Goal: Transaction & Acquisition: Obtain resource

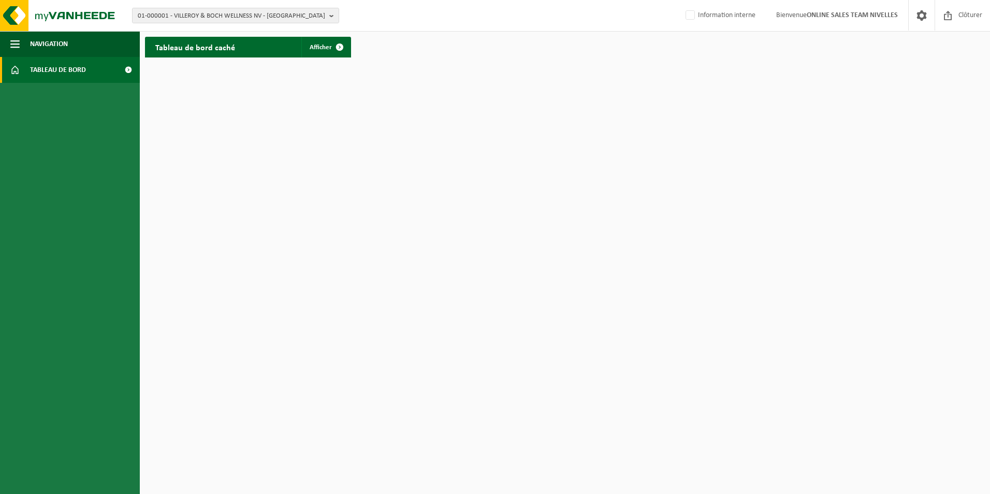
click at [72, 68] on span "Tableau de bord" at bounding box center [58, 70] width 56 height 26
click at [683, 14] on label "Information interne" at bounding box center [719, 16] width 72 height 16
click at [682, 0] on input "Information interne" at bounding box center [681, -1] width 1 height 1
checkbox input "true"
click at [72, 74] on span "Tableau de bord" at bounding box center [58, 70] width 56 height 26
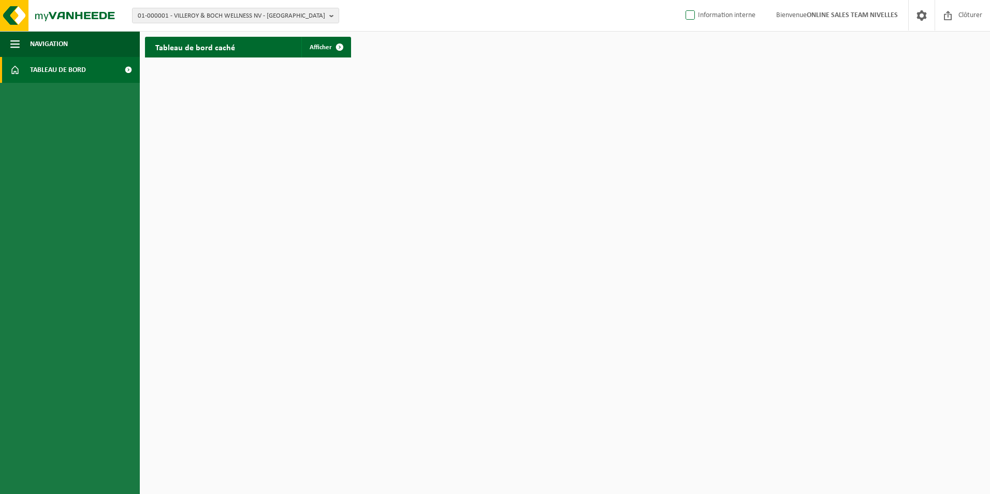
click at [687, 14] on label "Information interne" at bounding box center [719, 16] width 72 height 16
click at [682, 0] on input "Information interne" at bounding box center [681, -1] width 1 height 1
checkbox input "true"
click at [128, 71] on span at bounding box center [127, 70] width 23 height 26
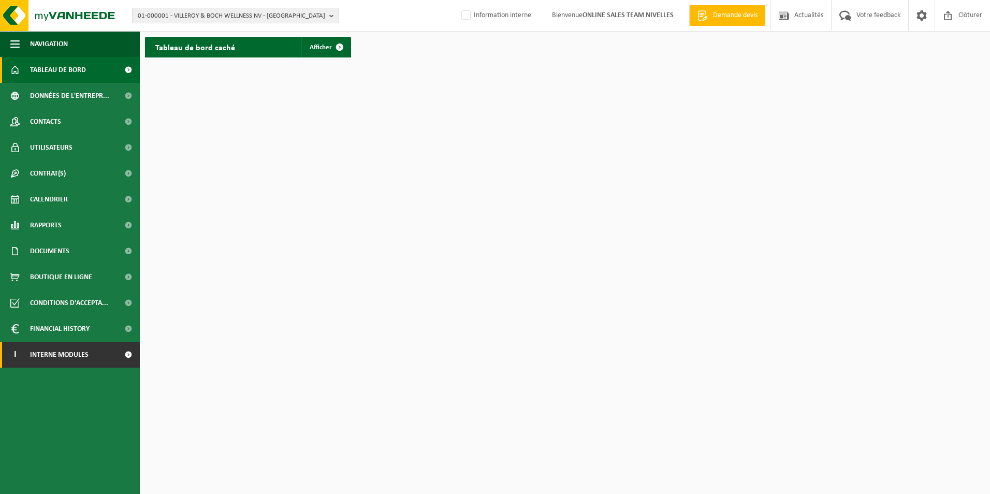
click at [61, 350] on span "Interne modules" at bounding box center [59, 355] width 58 height 26
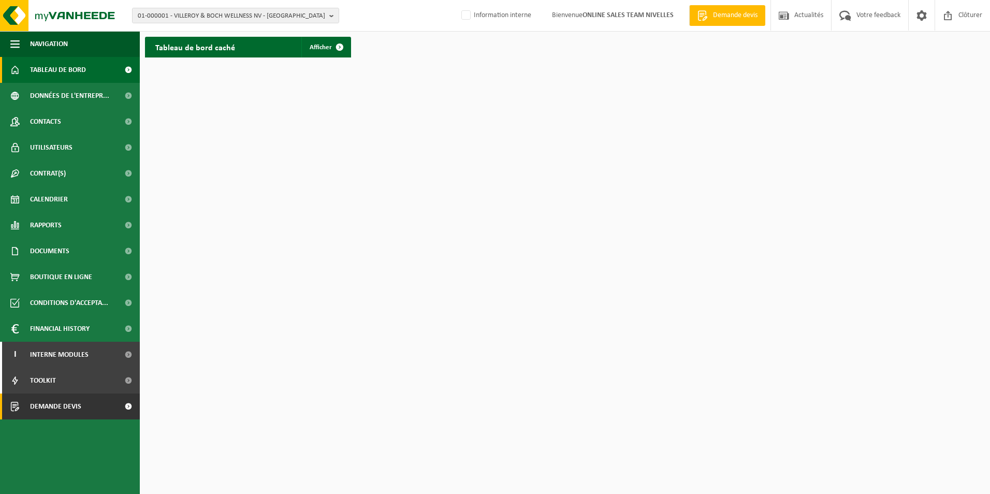
click at [55, 404] on span "Demande devis" at bounding box center [55, 406] width 51 height 26
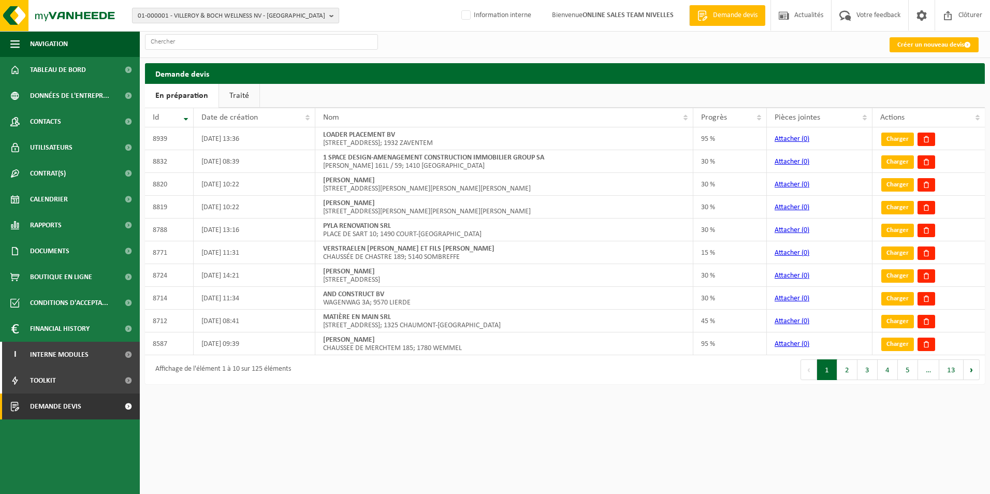
click at [238, 18] on span "01-000001 - VILLEROY & BOCH WELLNESS NV - [GEOGRAPHIC_DATA]" at bounding box center [231, 16] width 187 height 16
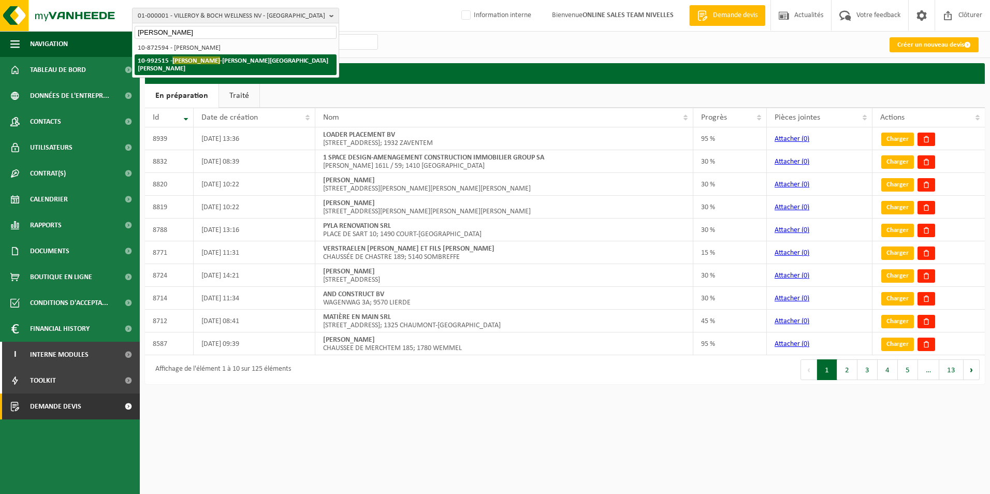
type input "conrad jean"
click at [214, 63] on strong "10-992515 - CONRAD JEAN -MARC - WOLUWE-SAINT-LAMBERT" at bounding box center [233, 64] width 190 height 16
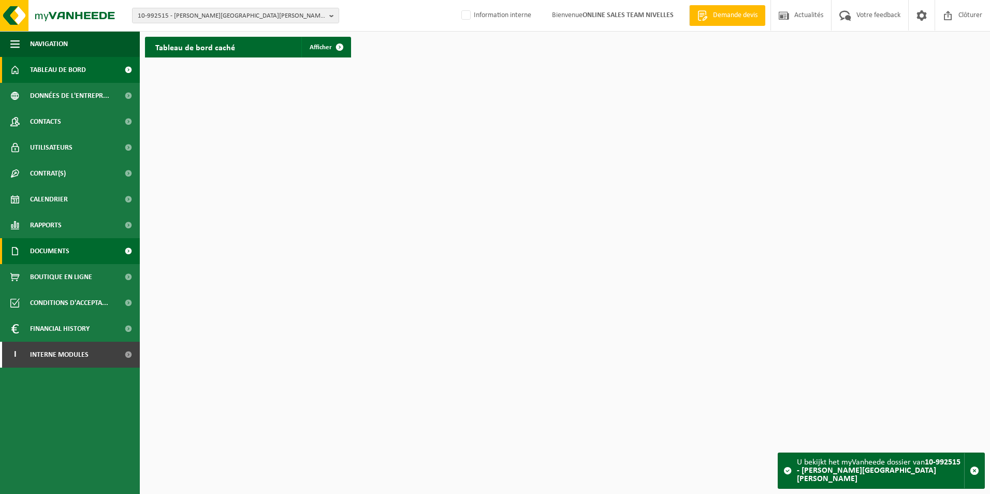
click at [37, 244] on span "Documents" at bounding box center [49, 251] width 39 height 26
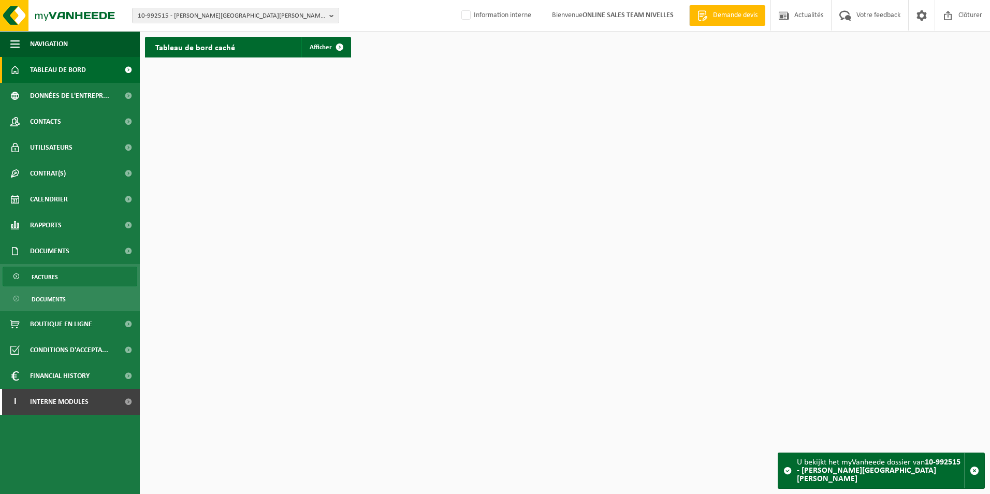
click at [39, 277] on span "Factures" at bounding box center [45, 277] width 26 height 20
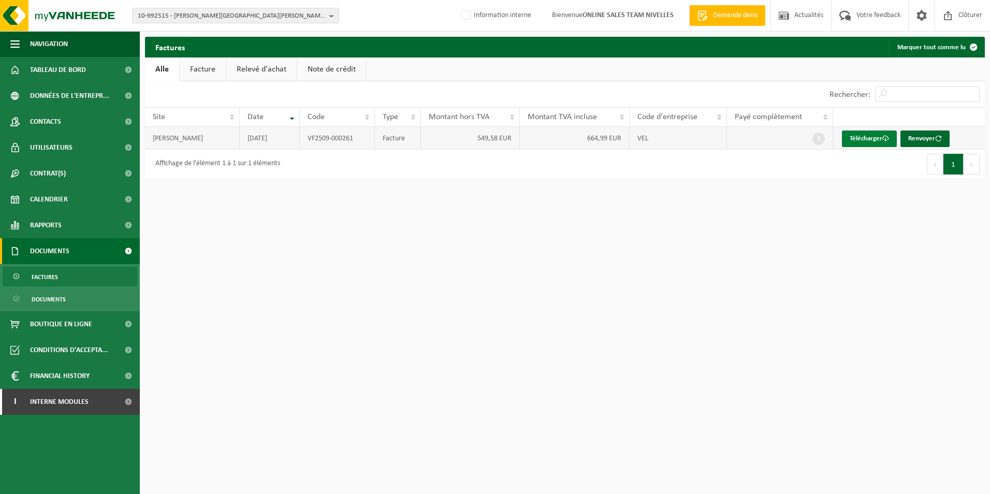
click at [872, 138] on link "Télécharger" at bounding box center [869, 138] width 55 height 17
click at [33, 407] on span "Interne modules" at bounding box center [59, 402] width 58 height 26
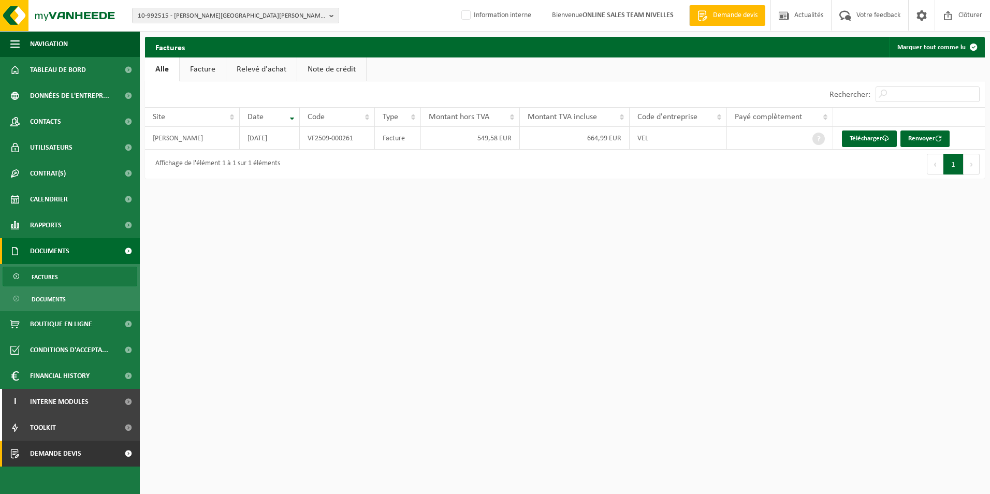
click at [45, 452] on span "Demande devis" at bounding box center [55, 453] width 51 height 26
